Goal: Transaction & Acquisition: Purchase product/service

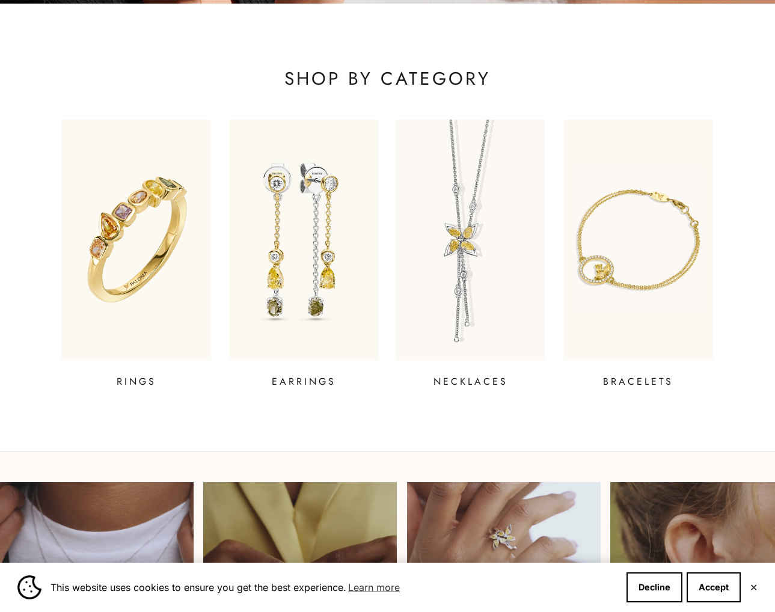
scroll to position [352, 0]
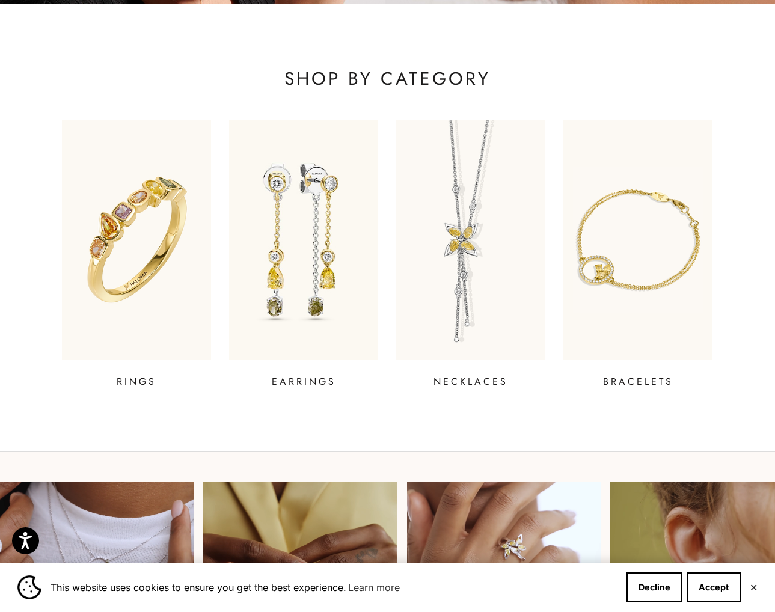
click at [439, 306] on img at bounding box center [471, 240] width 179 height 289
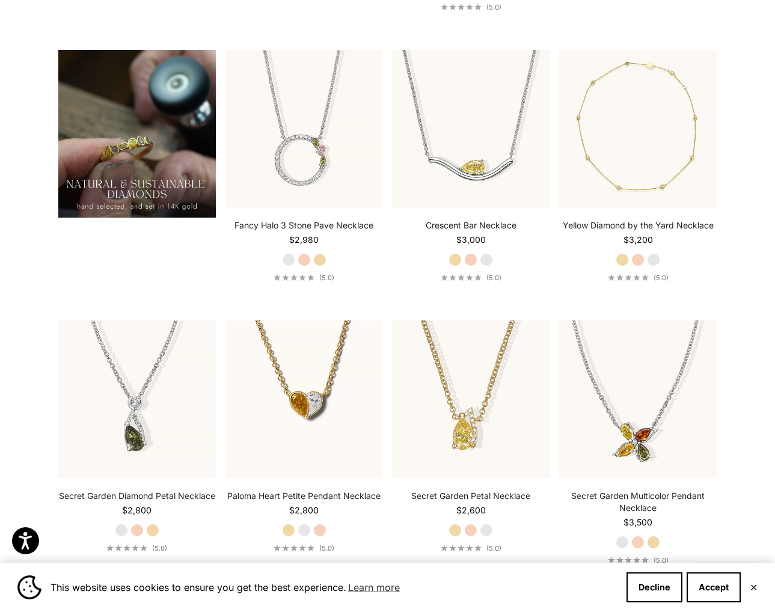
scroll to position [1276, 0]
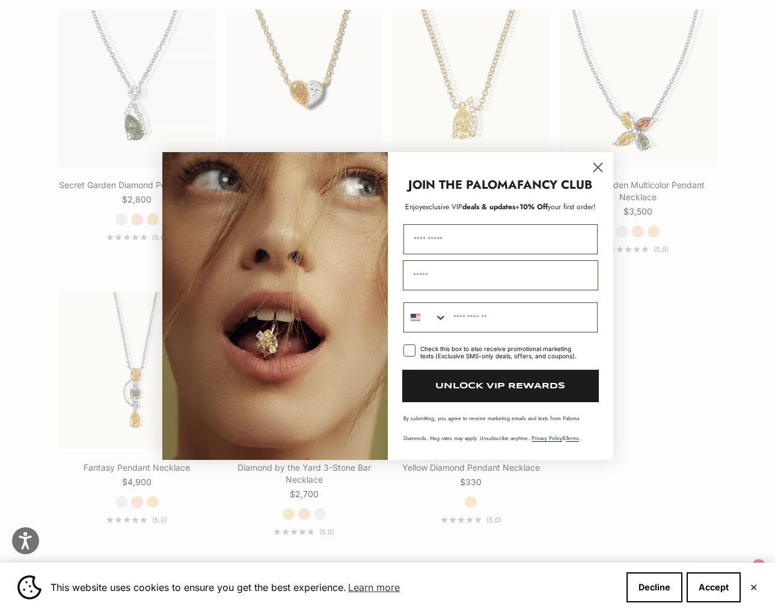
click at [596, 171] on circle "Close dialog" at bounding box center [597, 168] width 20 height 20
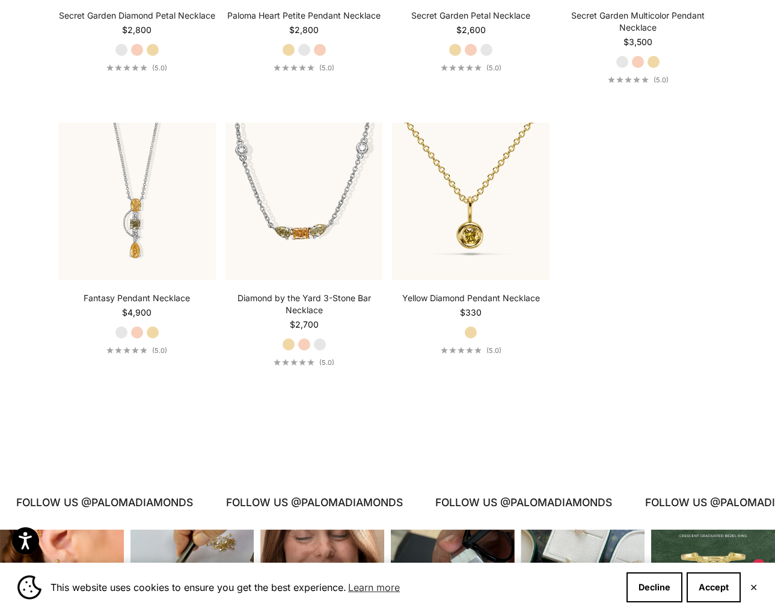
scroll to position [1588, 0]
